Goal: Register for event/course

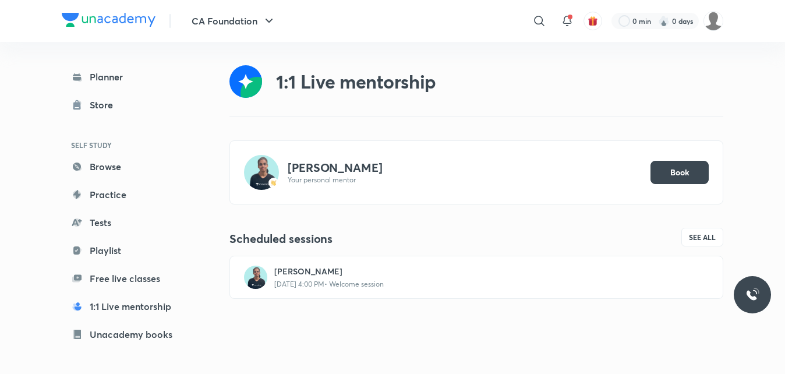
scroll to position [12, 0]
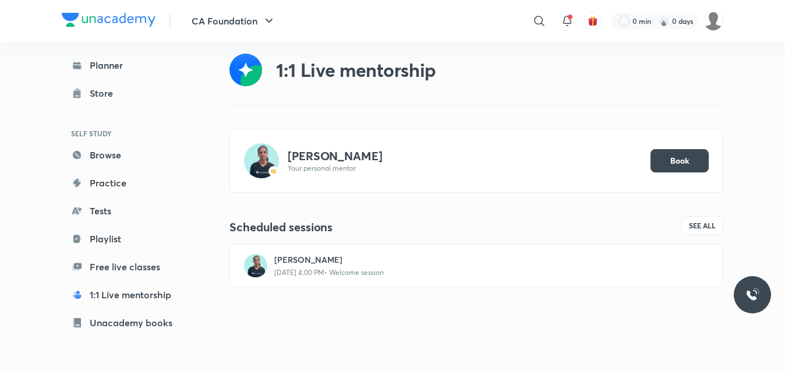
click at [413, 230] on h4 "Scheduled sessions" at bounding box center [352, 226] width 247 height 15
click at [697, 222] on span "See all" at bounding box center [701, 225] width 27 height 8
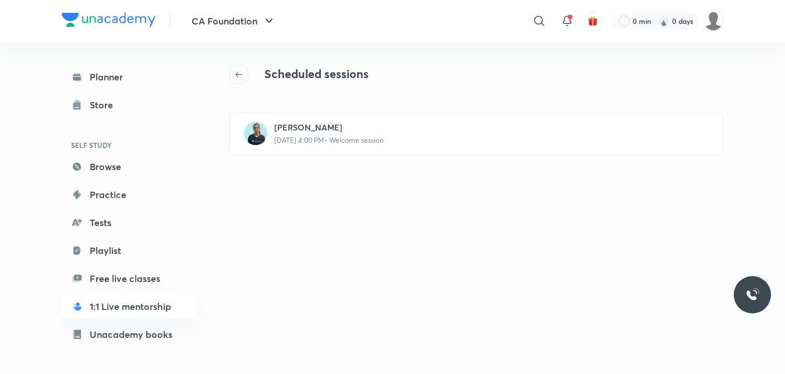
click at [236, 75] on icon "button" at bounding box center [238, 74] width 7 height 5
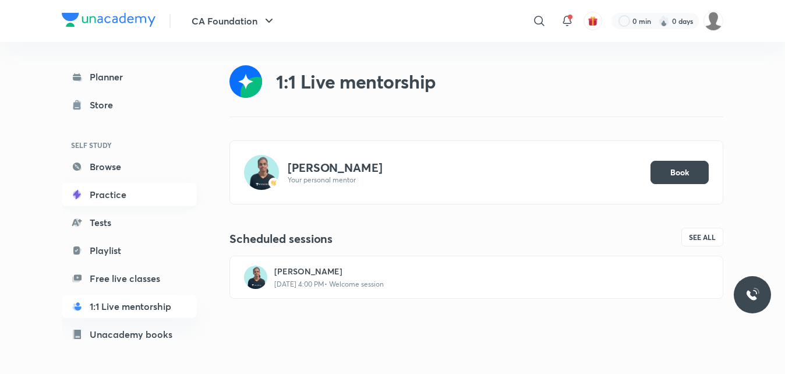
click at [108, 193] on link "Practice" at bounding box center [129, 194] width 135 height 23
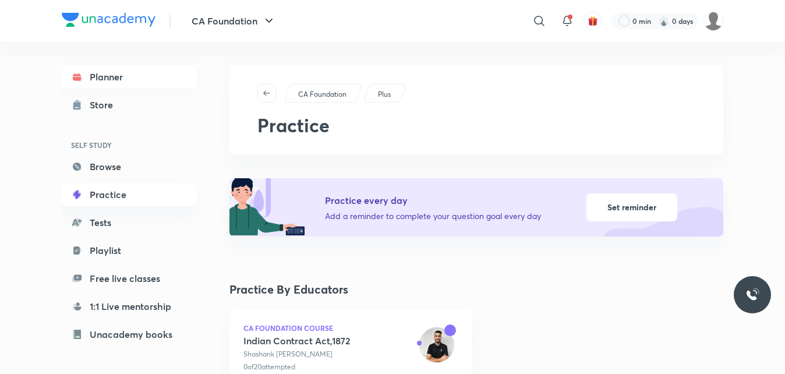
click at [100, 77] on link "Planner" at bounding box center [129, 76] width 135 height 23
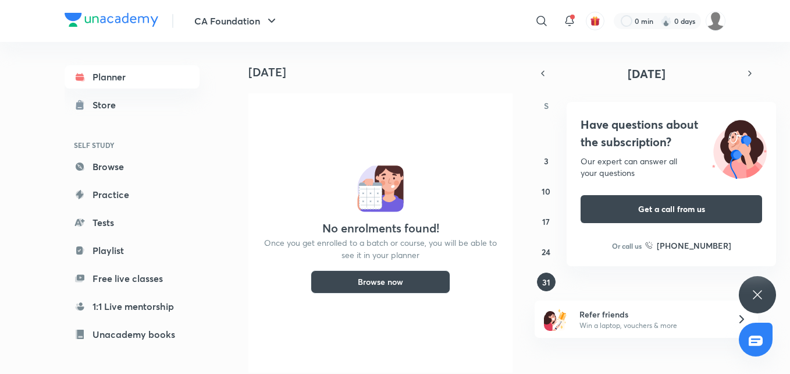
click at [755, 292] on icon at bounding box center [757, 294] width 9 height 9
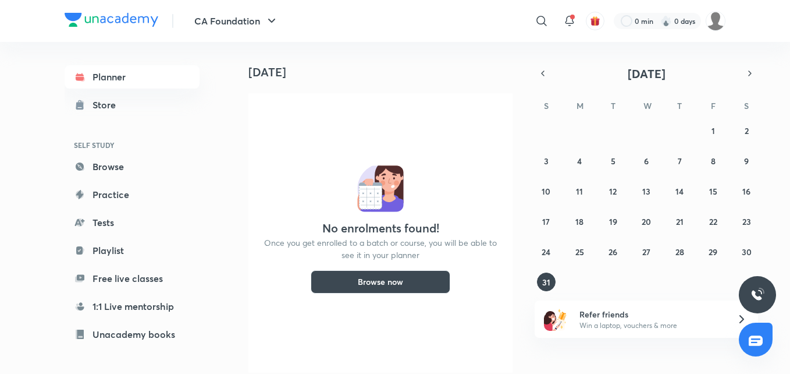
click at [393, 278] on button "Browse now" at bounding box center [381, 281] width 140 height 23
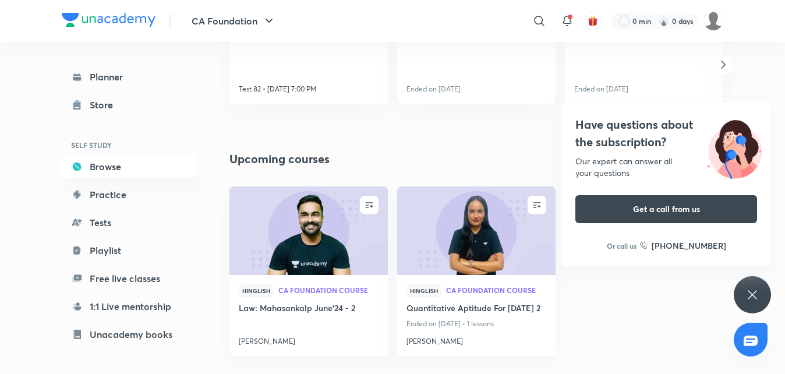
scroll to position [981, 0]
drag, startPoint x: 752, startPoint y: 289, endPoint x: 498, endPoint y: 263, distance: 255.6
click at [752, 289] on icon at bounding box center [752, 295] width 14 height 14
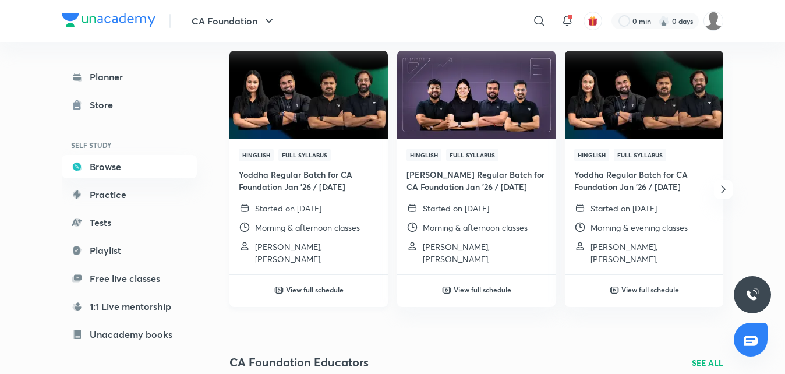
scroll to position [150, 0]
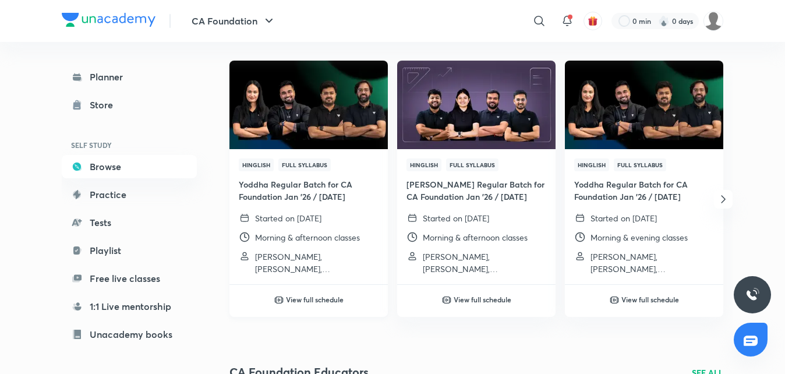
click at [305, 296] on h6 "View full schedule" at bounding box center [315, 299] width 58 height 10
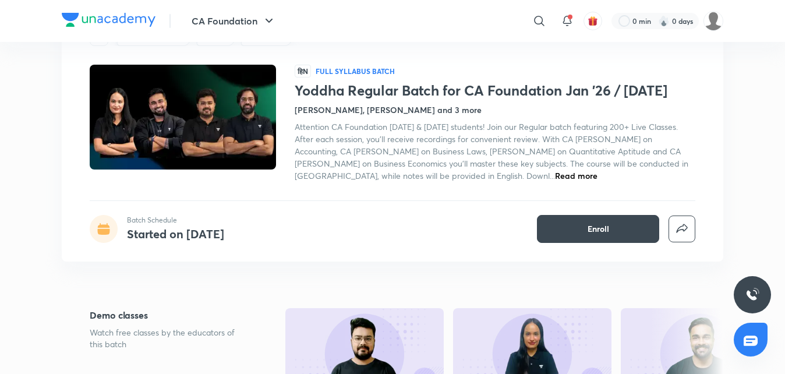
scroll to position [57, 0]
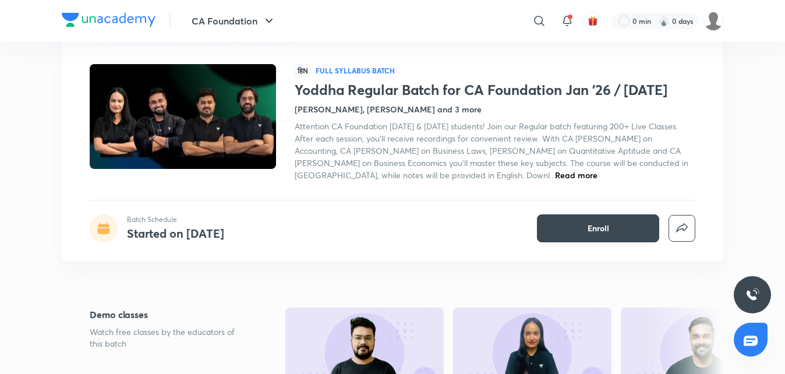
click at [555, 173] on span "Read more" at bounding box center [576, 174] width 42 height 11
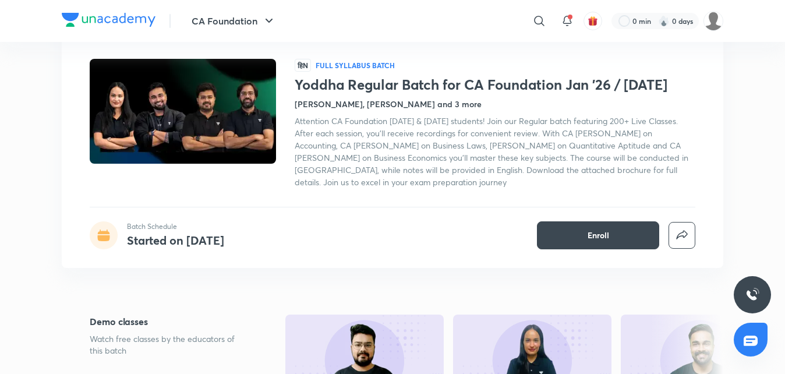
scroll to position [62, 0]
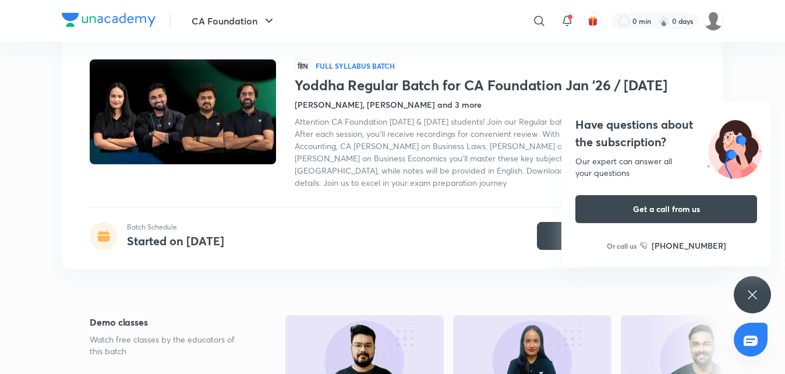
click at [753, 293] on icon at bounding box center [751, 294] width 9 height 9
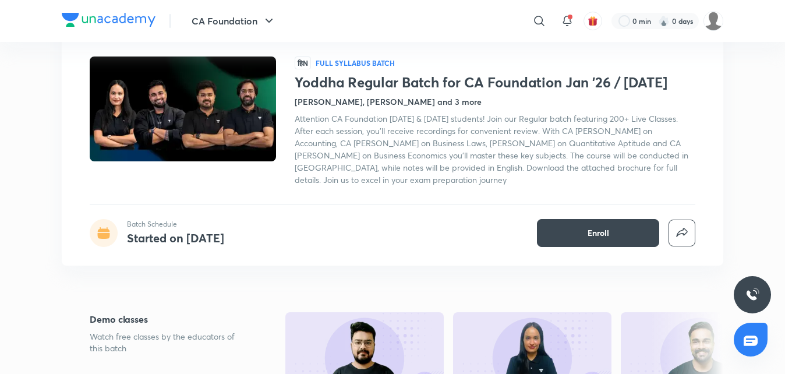
scroll to position [64, 0]
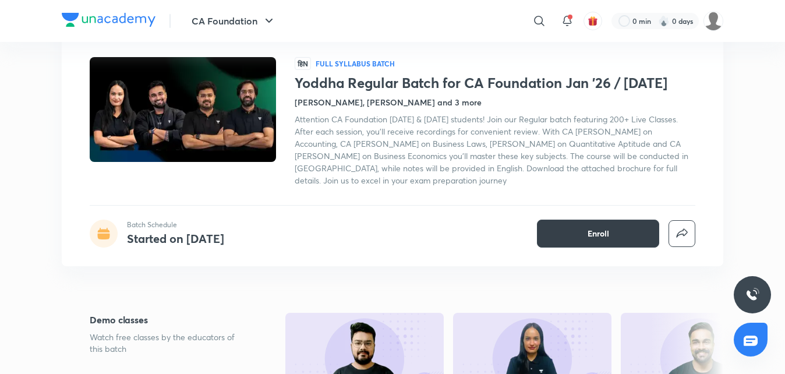
click at [604, 228] on span "Enroll" at bounding box center [598, 234] width 22 height 12
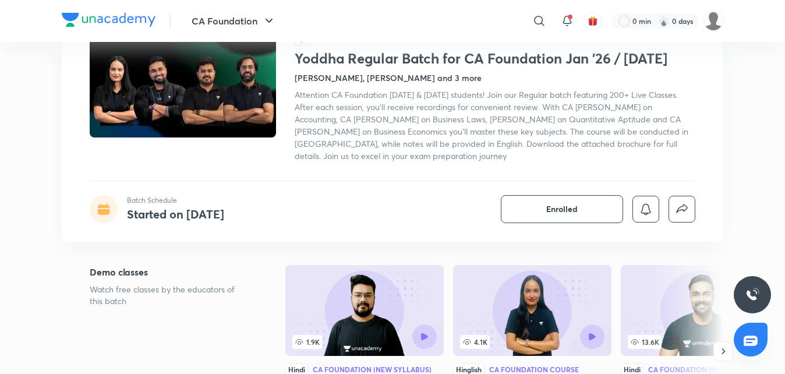
scroll to position [88, 0]
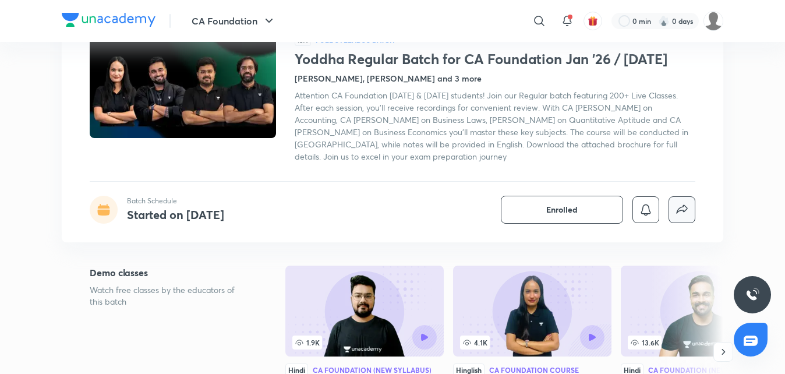
click at [680, 201] on button "button" at bounding box center [681, 209] width 27 height 27
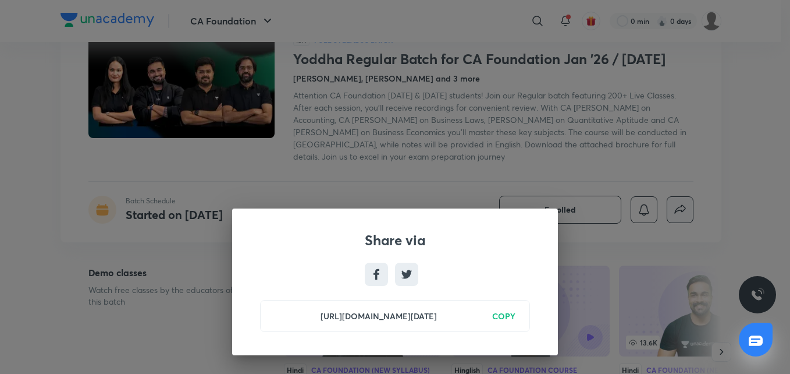
click at [540, 158] on div "Share via [URL][DOMAIN_NAME][DATE] COPY" at bounding box center [395, 187] width 790 height 374
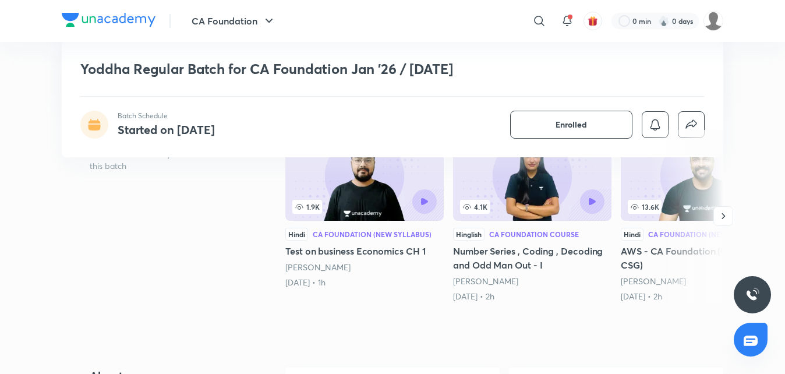
scroll to position [225, 0]
click at [726, 213] on icon "button" at bounding box center [723, 215] width 12 height 12
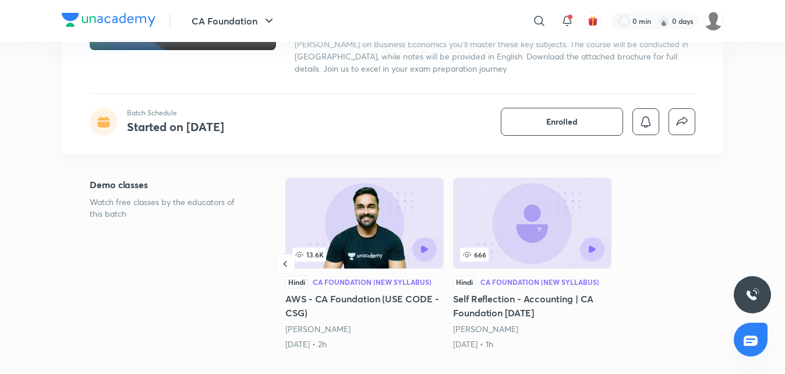
scroll to position [0, 0]
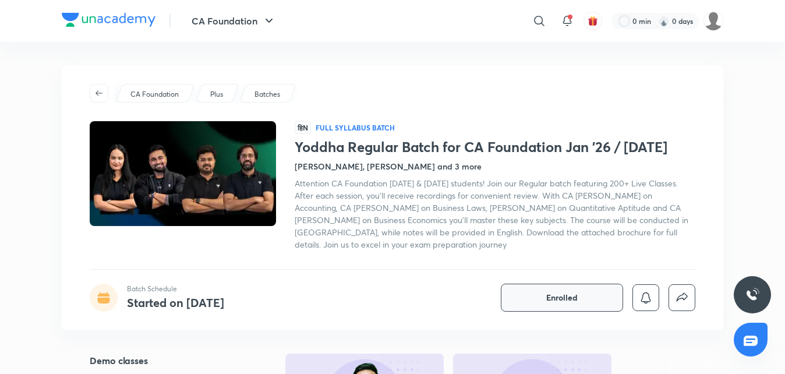
click at [574, 293] on span "Enrolled" at bounding box center [561, 298] width 31 height 12
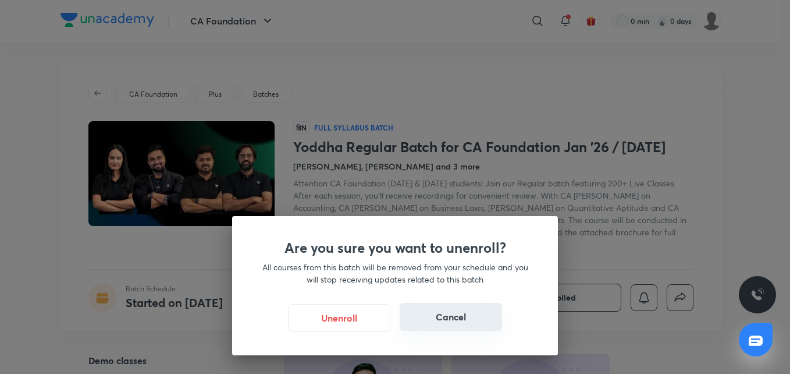
click at [433, 317] on button "Cancel" at bounding box center [451, 317] width 102 height 28
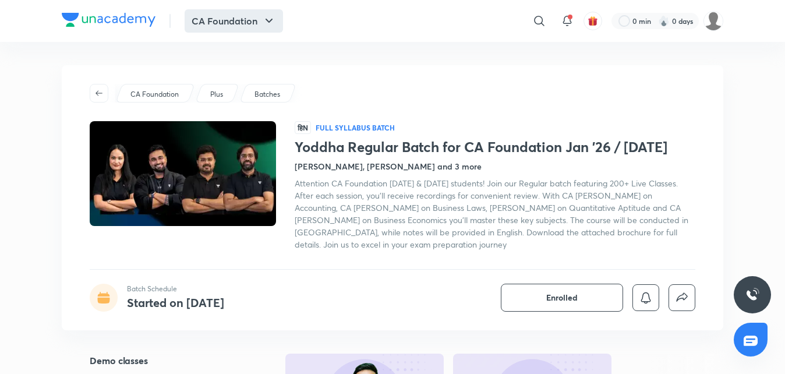
click at [247, 20] on button "CA Foundation" at bounding box center [233, 20] width 98 height 23
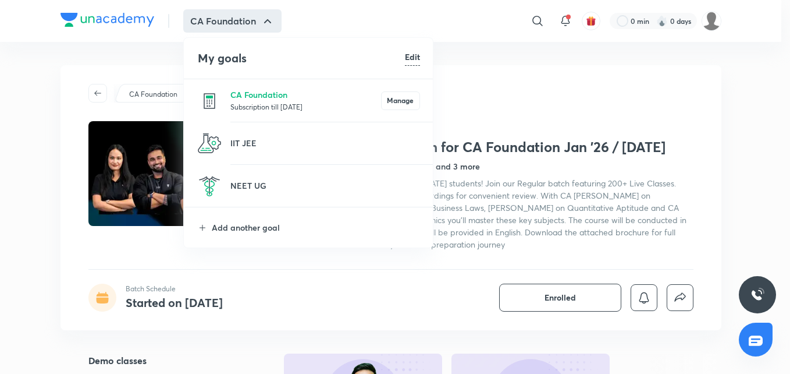
click at [479, 118] on div at bounding box center [395, 187] width 790 height 374
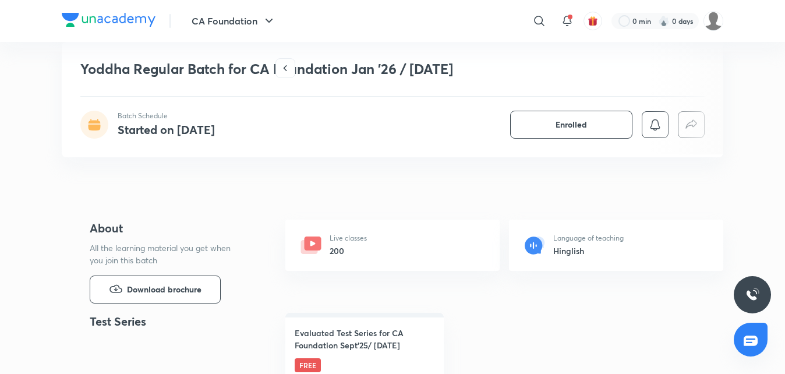
scroll to position [371, 0]
click at [317, 246] on icon at bounding box center [312, 244] width 17 height 14
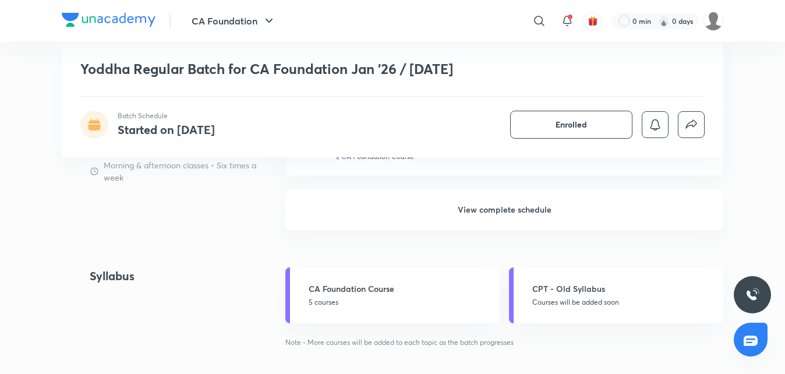
scroll to position [1135, 0]
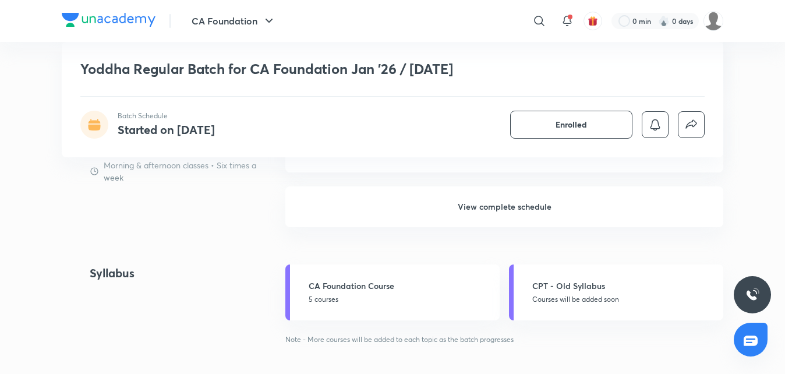
click at [486, 203] on h6 "View complete schedule" at bounding box center [504, 206] width 438 height 41
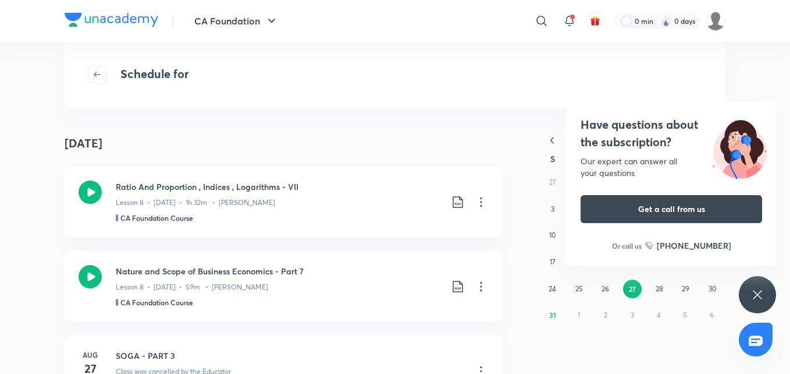
click at [755, 295] on icon at bounding box center [758, 295] width 14 height 14
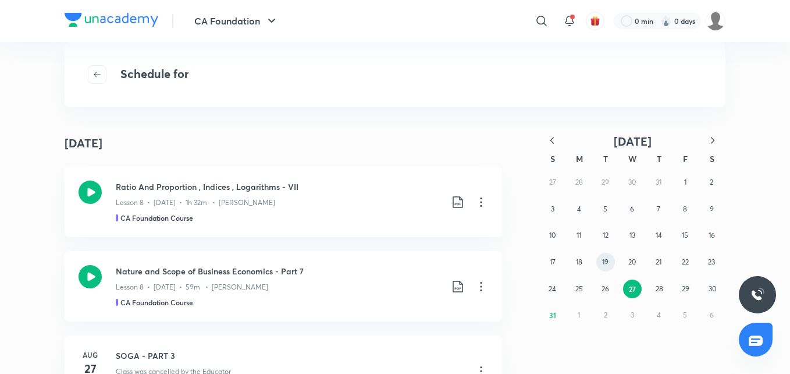
click at [606, 264] on abbr "19" at bounding box center [605, 261] width 6 height 9
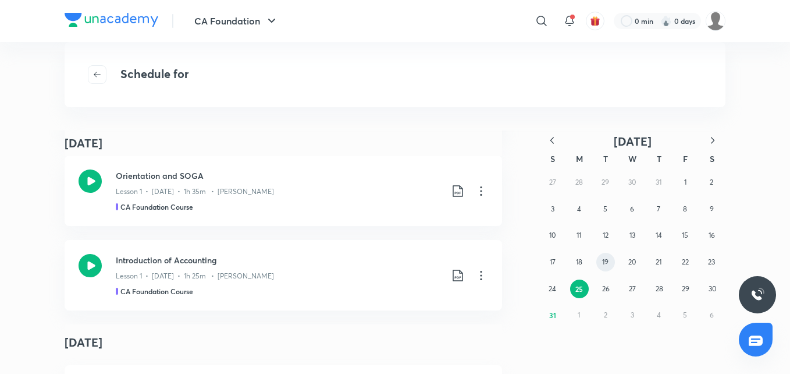
scroll to position [1312, 0]
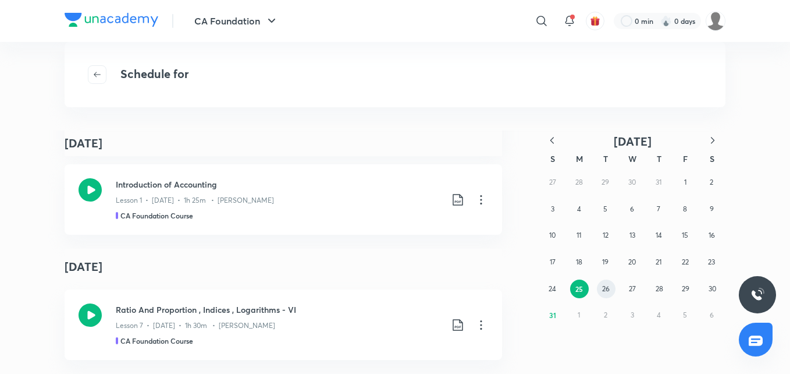
click at [606, 289] on abbr "26" at bounding box center [606, 288] width 8 height 9
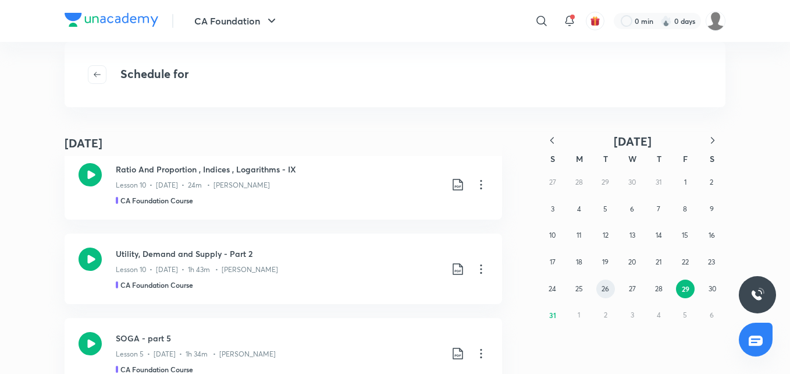
scroll to position [1190, 0]
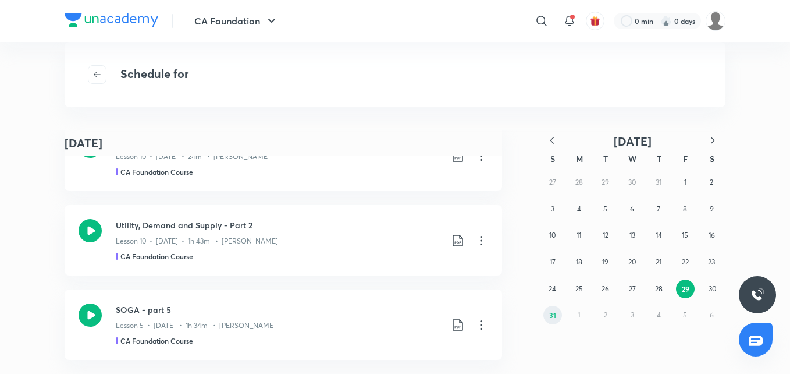
click at [553, 319] on abbr "31" at bounding box center [552, 314] width 7 height 9
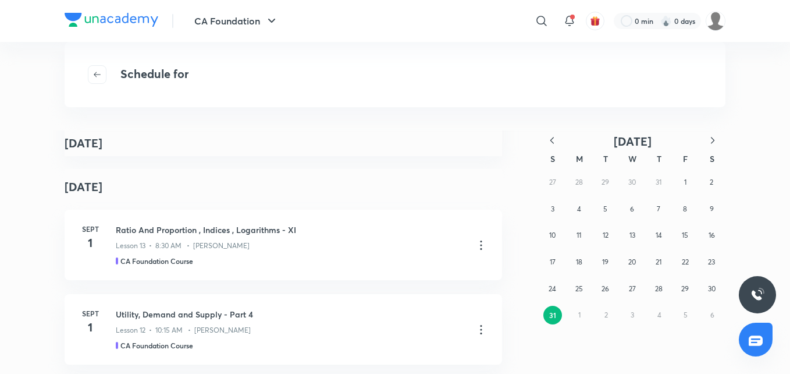
scroll to position [70, 0]
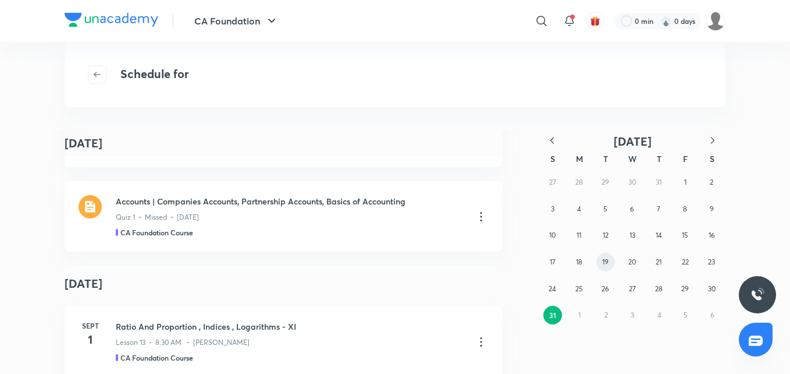
click at [607, 260] on abbr "19" at bounding box center [605, 261] width 6 height 9
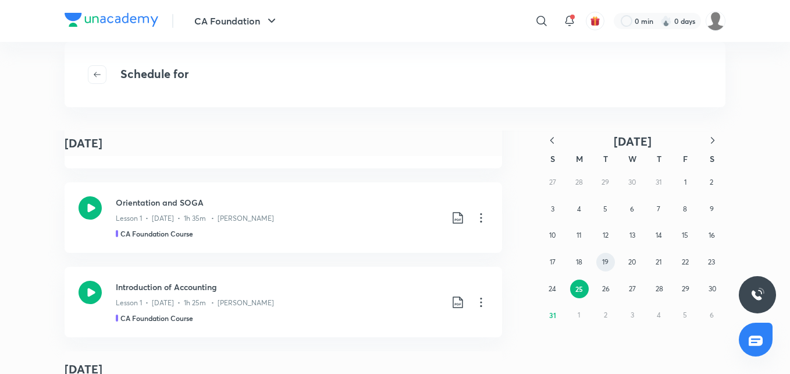
scroll to position [1201, 0]
click at [184, 202] on h3 "Orientation and SOGA" at bounding box center [279, 202] width 326 height 12
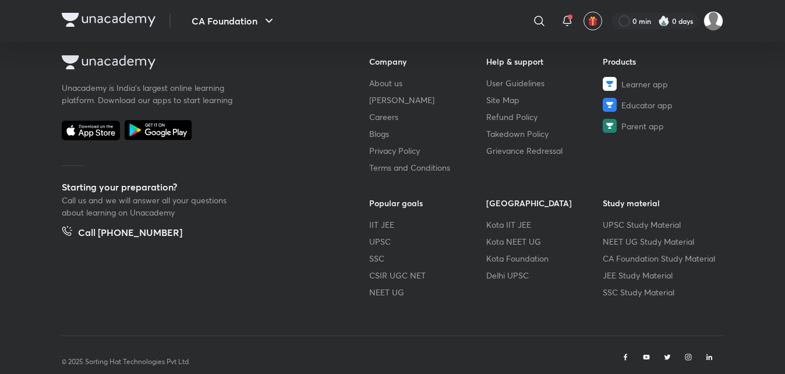
scroll to position [698, 0]
